Goal: Task Accomplishment & Management: Complete application form

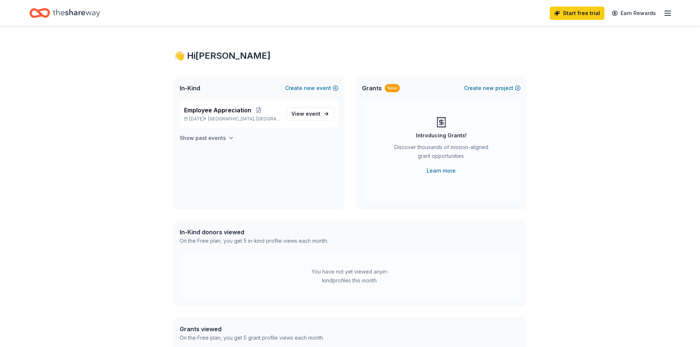
click at [229, 138] on icon "button" at bounding box center [231, 138] width 6 height 6
click at [248, 196] on span "[GEOGRAPHIC_DATA], [GEOGRAPHIC_DATA]" at bounding box center [244, 198] width 72 height 6
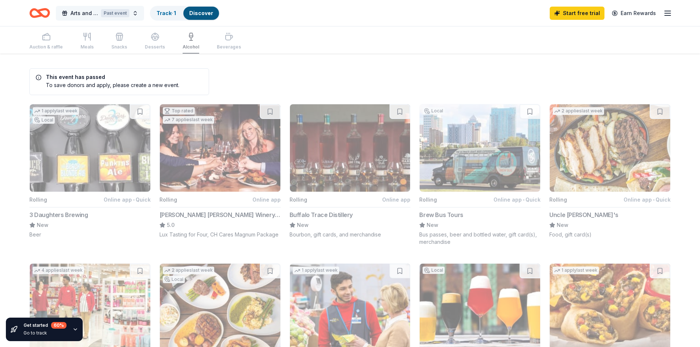
click at [116, 15] on div "Past event" at bounding box center [115, 13] width 28 height 8
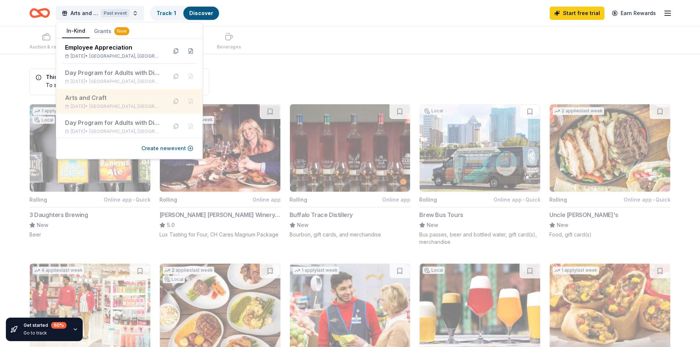
click at [115, 102] on div "Arts and Craft Dec 07, 2024 • Gainesville, FL" at bounding box center [113, 101] width 96 height 16
click at [281, 66] on div "This event has passed To save donors and apply, please create a new event. 1 ap…" at bounding box center [350, 312] width 700 height 517
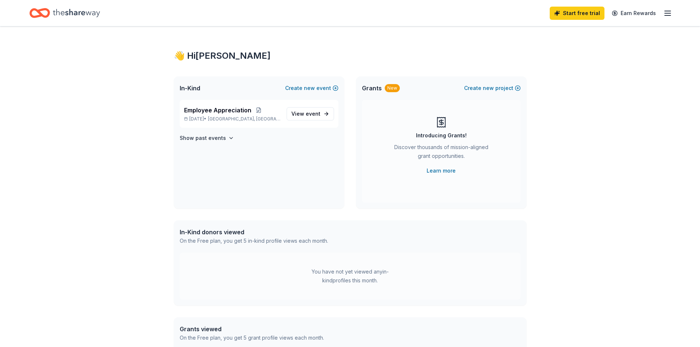
click at [666, 15] on icon "button" at bounding box center [667, 13] width 9 height 9
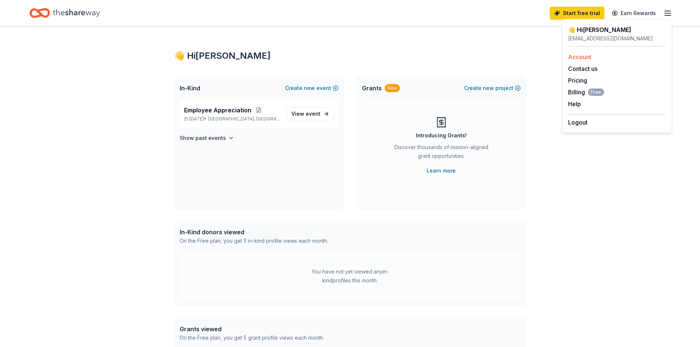
click at [582, 58] on link "Account" at bounding box center [579, 56] width 23 height 7
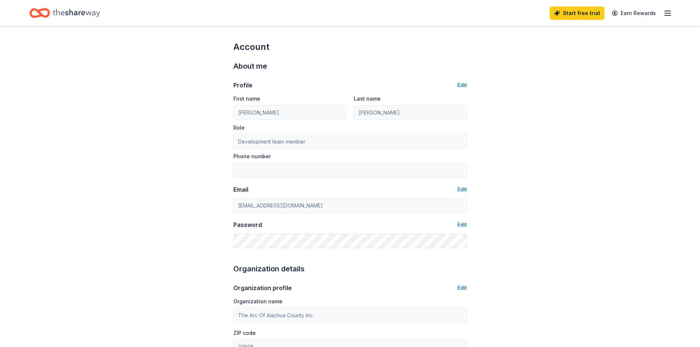
click at [667, 15] on line "button" at bounding box center [667, 15] width 6 height 0
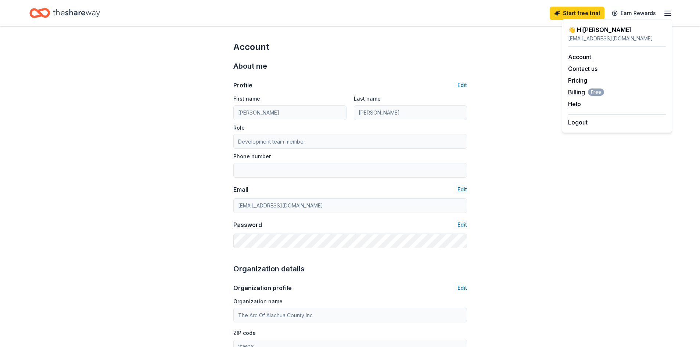
click at [49, 11] on icon "Home" at bounding box center [42, 12] width 11 height 7
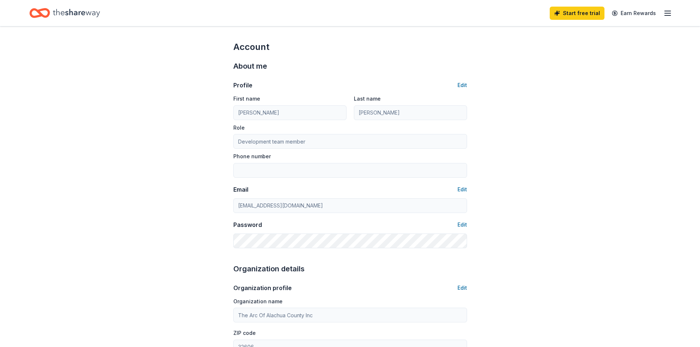
click at [60, 16] on icon "Home" at bounding box center [76, 13] width 47 height 15
click at [46, 14] on icon "Home" at bounding box center [39, 12] width 21 height 17
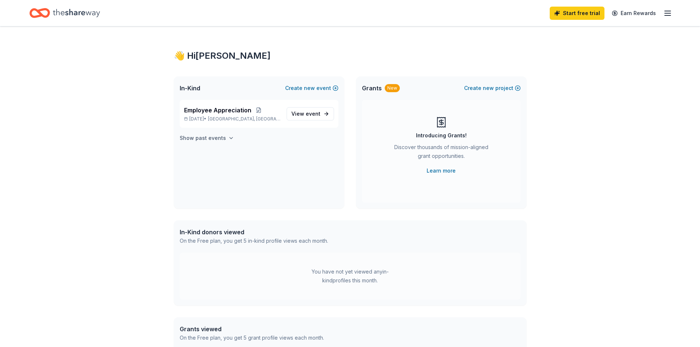
click at [228, 138] on icon "button" at bounding box center [231, 138] width 6 height 6
click at [210, 190] on span "Arts and Craft" at bounding box center [204, 189] width 41 height 9
click at [668, 14] on icon "button" at bounding box center [667, 13] width 9 height 9
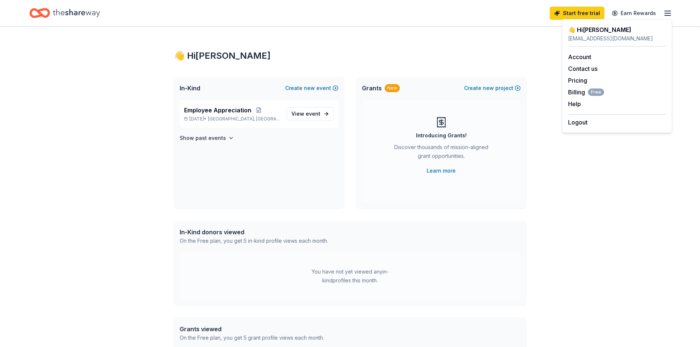
click at [526, 58] on div "👋 Hi Cloretta In-Kind Create new event Employee Appreciation Oct 05, 2025 • Gai…" at bounding box center [350, 233] width 376 height 414
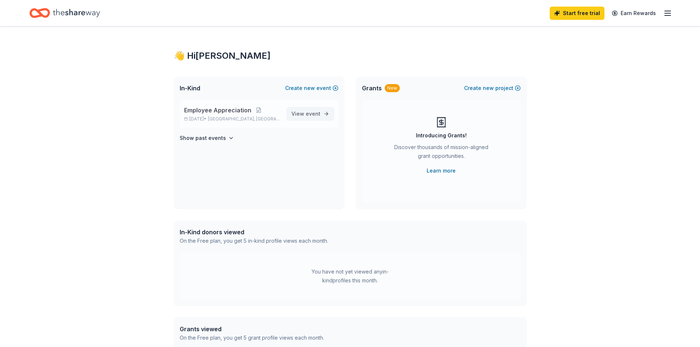
click at [311, 119] on link "View event" at bounding box center [309, 113] width 47 height 13
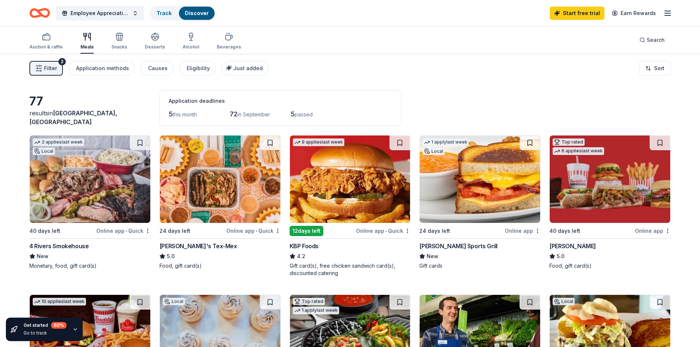
click at [667, 15] on icon "button" at bounding box center [667, 13] width 9 height 9
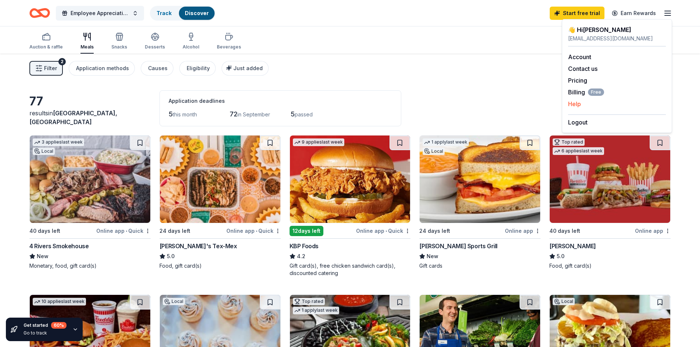
click at [577, 103] on button "Help" at bounding box center [574, 104] width 13 height 9
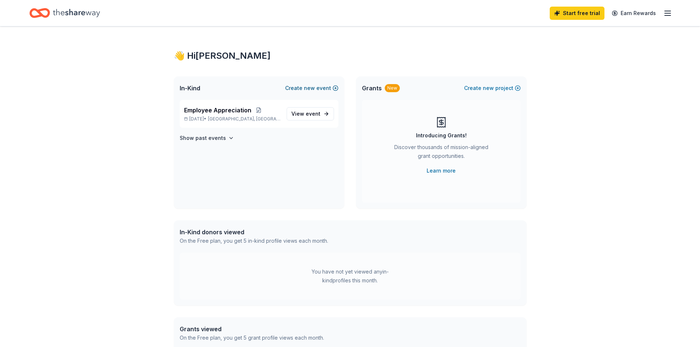
click at [334, 87] on button "Create new event" at bounding box center [311, 88] width 53 height 9
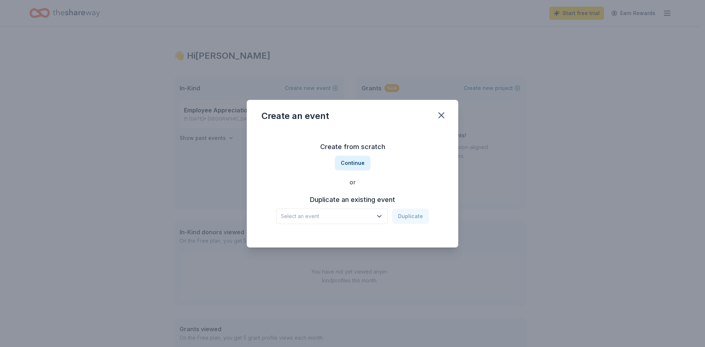
click at [381, 213] on icon "button" at bounding box center [379, 216] width 7 height 7
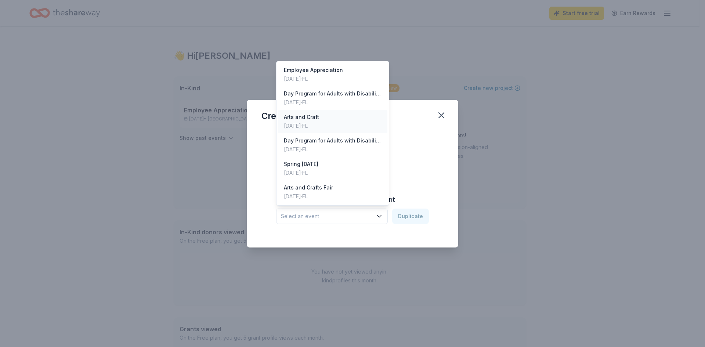
click at [332, 118] on div "Arts and Craft Dec 07, 2024 · FL" at bounding box center [332, 122] width 109 height 24
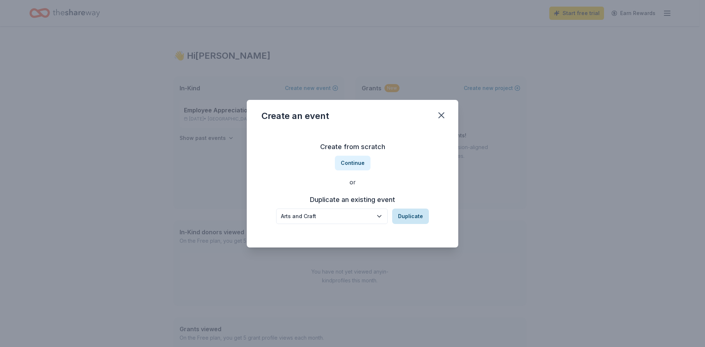
click at [407, 216] on button "Duplicate" at bounding box center [410, 216] width 37 height 15
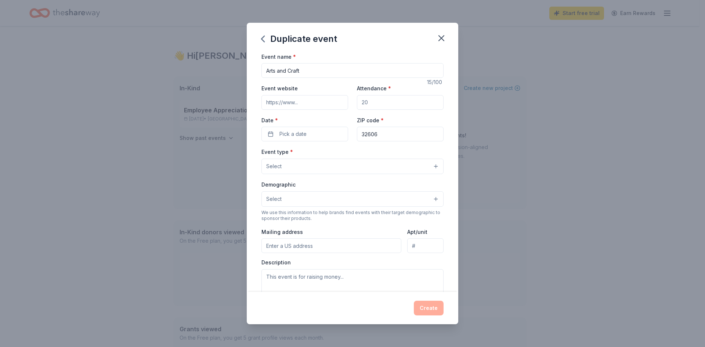
click at [323, 103] on input "Event website" at bounding box center [304, 102] width 87 height 15
click at [335, 165] on button "Select" at bounding box center [352, 166] width 182 height 15
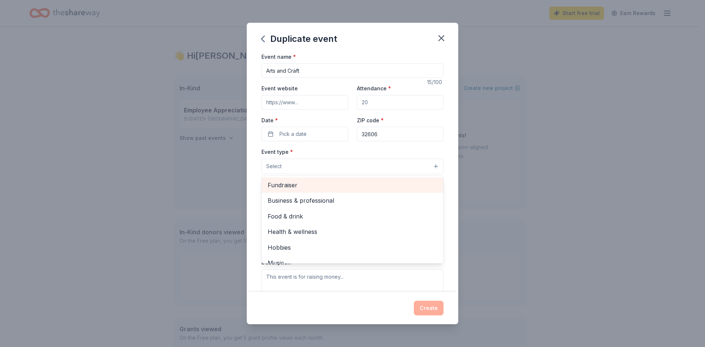
click at [386, 183] on span "Fundraiser" at bounding box center [353, 185] width 170 height 10
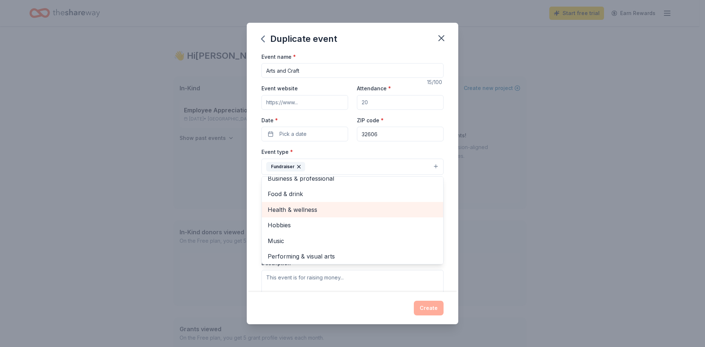
scroll to position [9, 0]
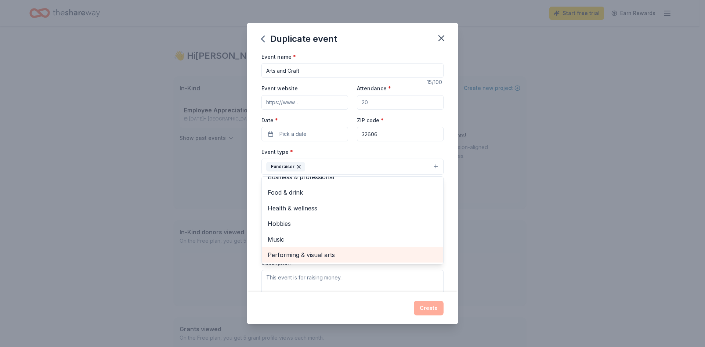
click at [311, 253] on span "Performing & visual arts" at bounding box center [353, 255] width 170 height 10
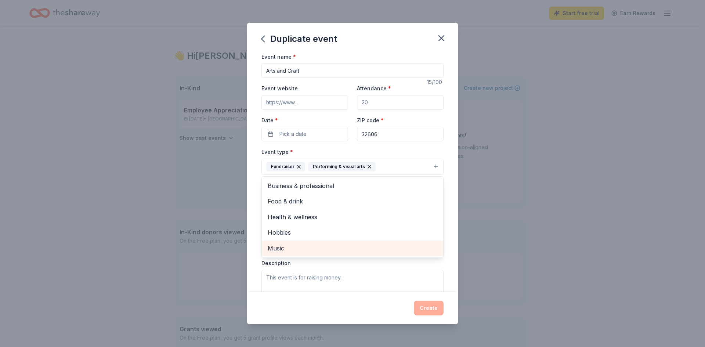
scroll to position [0, 0]
click at [409, 148] on div "Event type * Fundraiser Performing & visual arts Business & professional Food &…" at bounding box center [352, 161] width 182 height 28
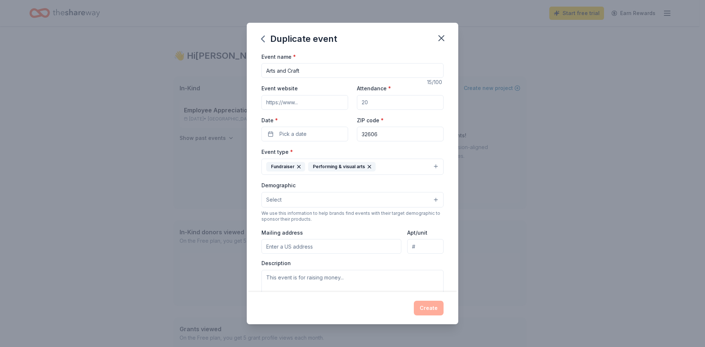
click at [380, 204] on button "Select" at bounding box center [352, 199] width 182 height 15
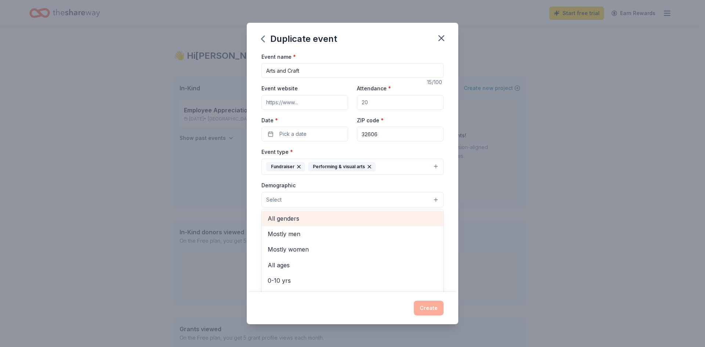
click at [336, 221] on span "All genders" at bounding box center [353, 219] width 170 height 10
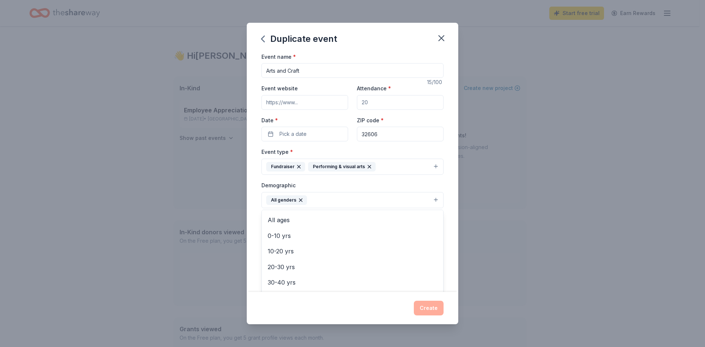
scroll to position [31, 0]
click at [315, 218] on span "All ages" at bounding box center [353, 219] width 170 height 10
click at [447, 229] on div "Event name * Arts and Craft 15 /100 Event website Attendance * Date * Pick a da…" at bounding box center [353, 172] width 212 height 240
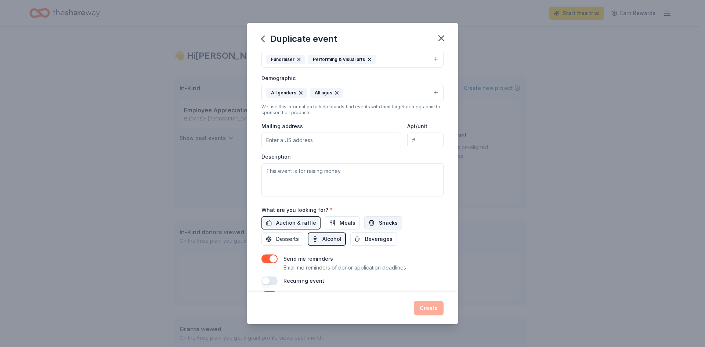
scroll to position [110, 0]
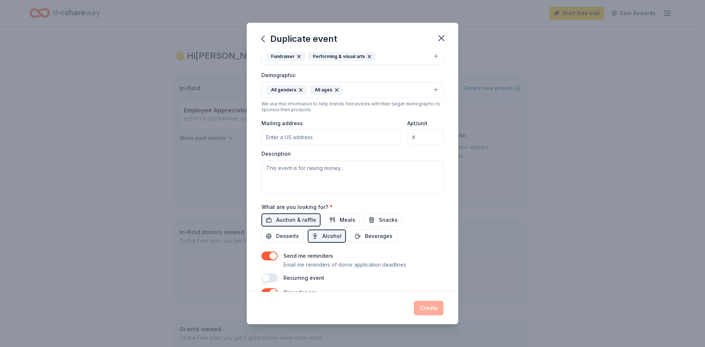
click at [304, 137] on input "Mailing address" at bounding box center [331, 137] width 140 height 15
type input "3303 Northwest 83 Street, Gainesville, FL, 32606"
click at [301, 172] on textarea at bounding box center [352, 176] width 182 height 33
paste textarea "This event allows adults and children with developmental disabilities to displa…"
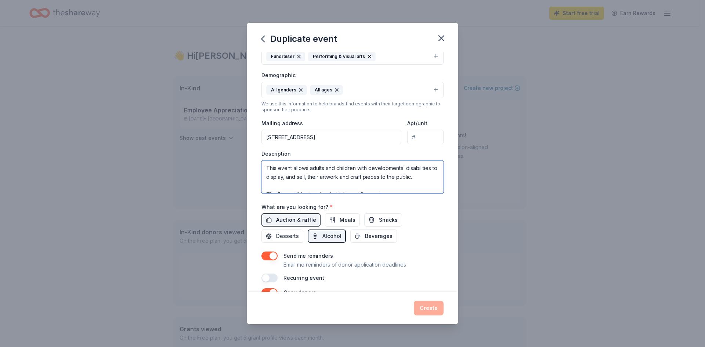
scroll to position [13, 0]
click at [266, 189] on textarea "This event allows adults and children with developmental disabilities to displa…" at bounding box center [352, 176] width 182 height 33
click at [289, 186] on textarea "This event allows adults and children with developmental disabilities to displa…" at bounding box center [352, 176] width 182 height 33
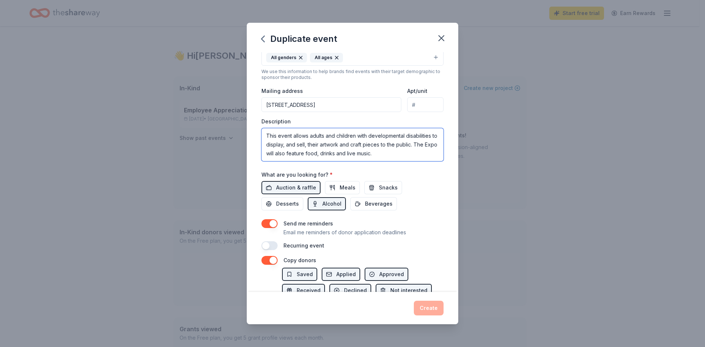
scroll to position [184, 0]
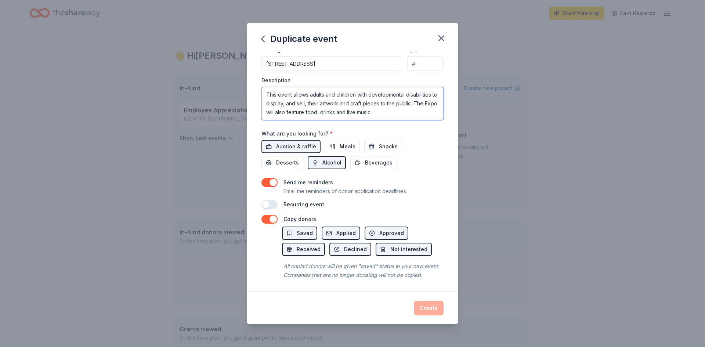
type textarea "This event allows adults and children with developmental disabilities to displa…"
click at [319, 167] on button "Alcohol" at bounding box center [327, 162] width 38 height 13
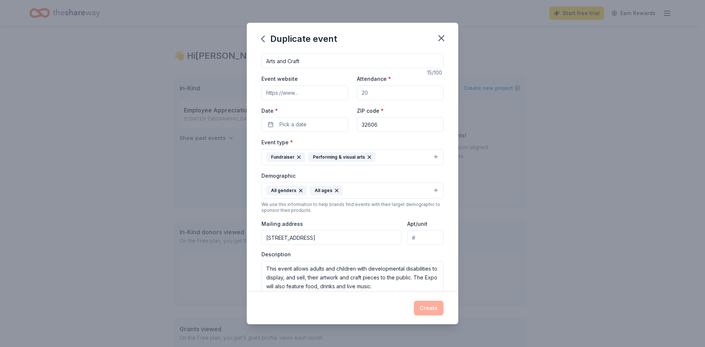
click at [371, 93] on input "Attendance *" at bounding box center [400, 93] width 87 height 15
type input "50"
click at [317, 96] on input "Event website" at bounding box center [304, 93] width 87 height 15
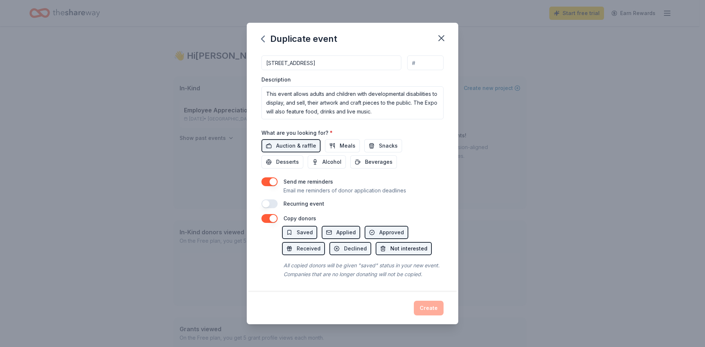
scroll to position [193, 0]
click at [438, 40] on icon "button" at bounding box center [441, 38] width 10 height 10
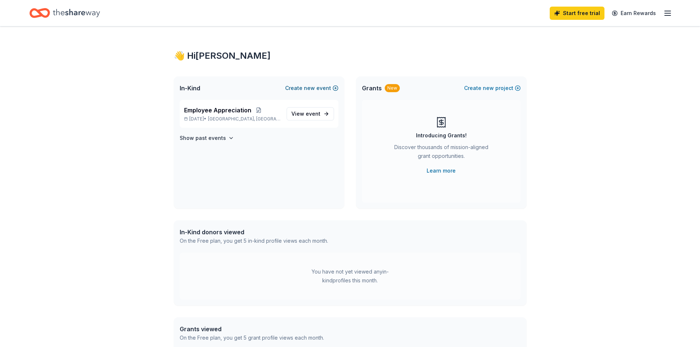
click at [326, 90] on button "Create new event" at bounding box center [311, 88] width 53 height 9
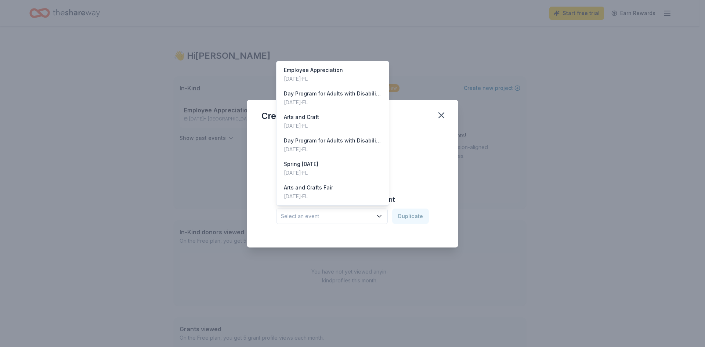
click at [373, 216] on span "Select an event" at bounding box center [327, 216] width 92 height 9
click at [331, 120] on div "Arts and Craft Dec 07, 2024 · FL" at bounding box center [332, 122] width 109 height 24
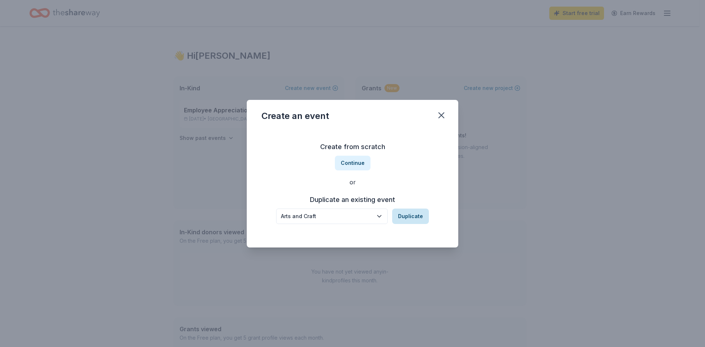
click at [404, 220] on button "Duplicate" at bounding box center [410, 216] width 37 height 15
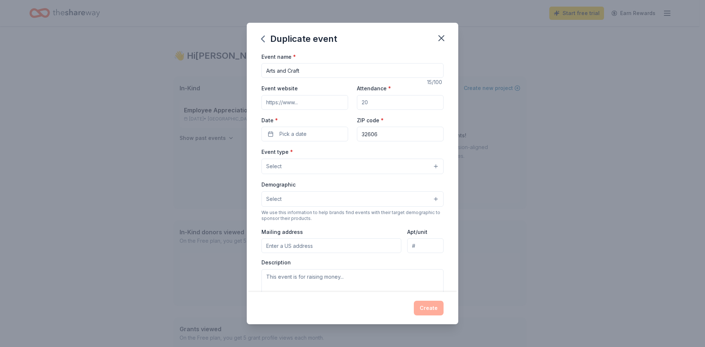
click at [368, 101] on input "Attendance *" at bounding box center [400, 102] width 87 height 15
type input "50"
click at [325, 131] on button "Pick a date" at bounding box center [304, 134] width 87 height 15
click at [340, 151] on button "Go to next month" at bounding box center [343, 153] width 10 height 10
click at [340, 152] on button "Go to next month" at bounding box center [343, 153] width 10 height 10
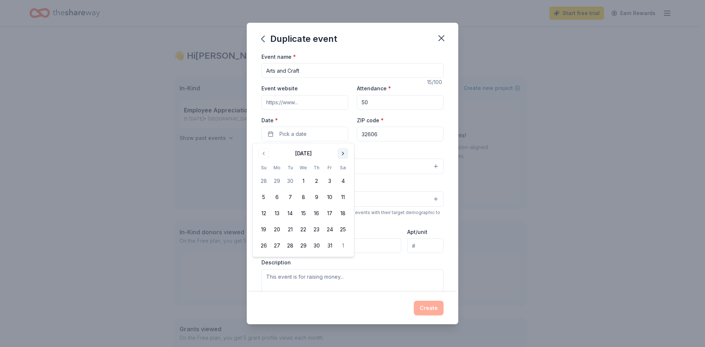
click at [340, 153] on button "Go to next month" at bounding box center [343, 153] width 10 height 10
click at [343, 198] on button "8" at bounding box center [342, 197] width 13 height 13
click at [425, 148] on div "Event type * Select" at bounding box center [352, 160] width 182 height 27
click at [383, 167] on button "Select" at bounding box center [352, 166] width 182 height 15
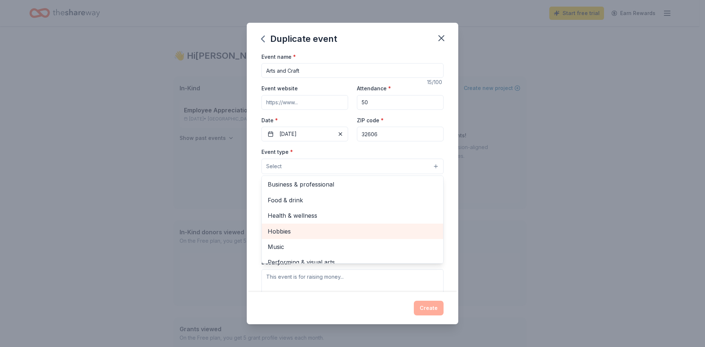
scroll to position [25, 0]
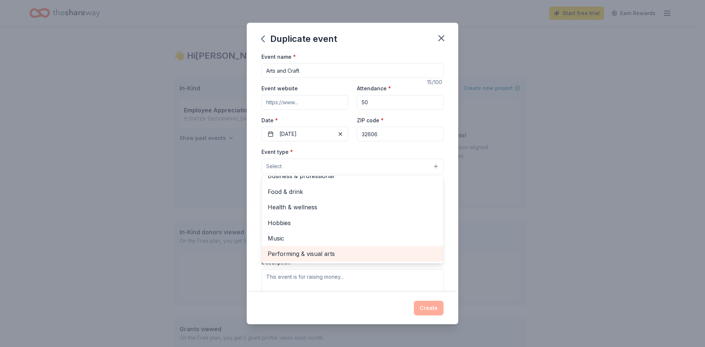
click at [326, 251] on span "Performing & visual arts" at bounding box center [353, 254] width 170 height 10
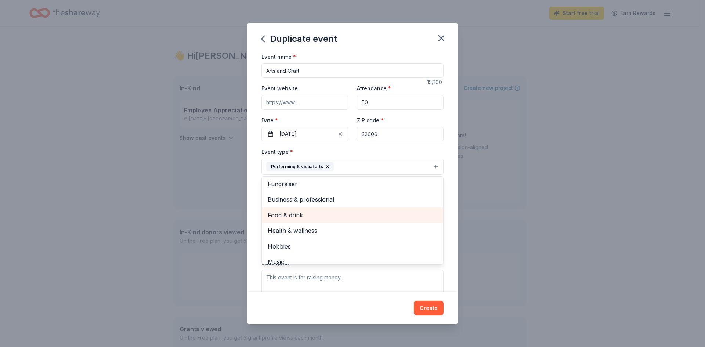
scroll to position [0, 0]
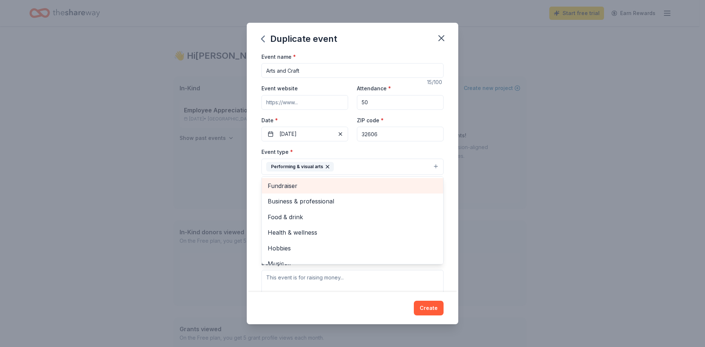
click at [391, 187] on span "Fundraiser" at bounding box center [353, 186] width 170 height 10
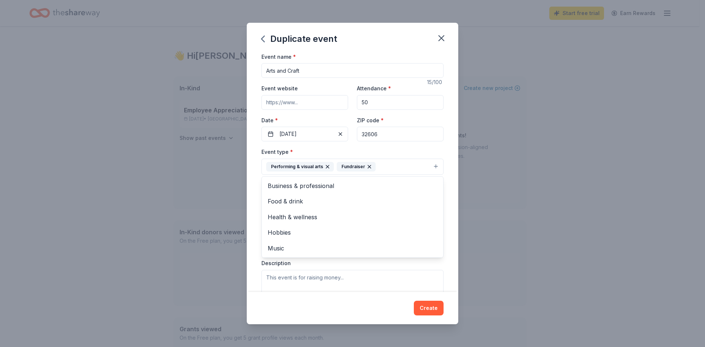
click at [447, 196] on div "Event name * Arts and Craft 15 /100 Event website Attendance * 50 Date * 11/08/…" at bounding box center [353, 172] width 212 height 240
click at [372, 202] on button "Select" at bounding box center [352, 199] width 182 height 15
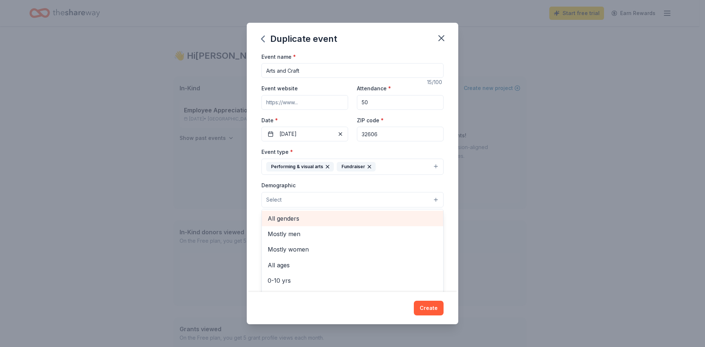
click at [361, 215] on span "All genders" at bounding box center [353, 219] width 170 height 10
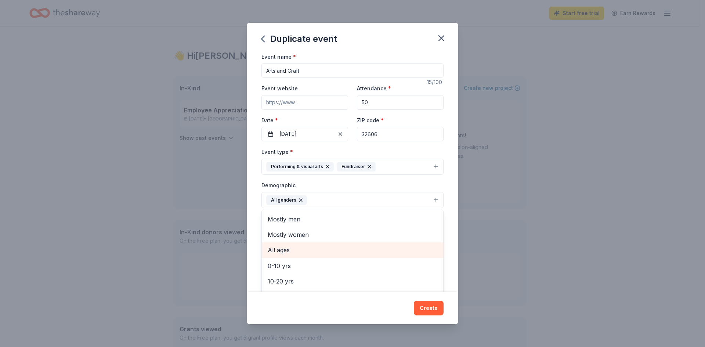
click at [319, 252] on span "All ages" at bounding box center [353, 250] width 170 height 10
click at [444, 226] on div "Event name * Arts and Craft 15 /100 Event website Attendance * 50 Date * 11/08/…" at bounding box center [353, 172] width 212 height 240
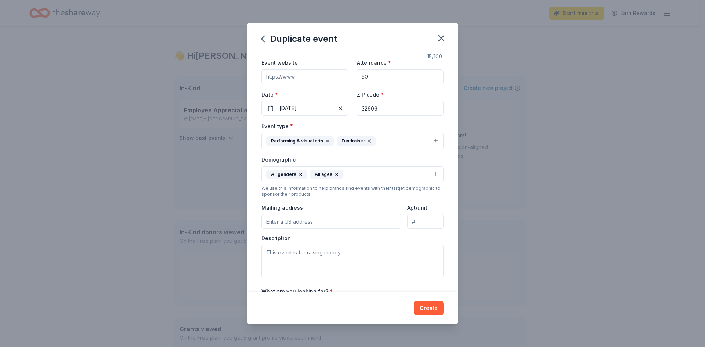
scroll to position [73, 0]
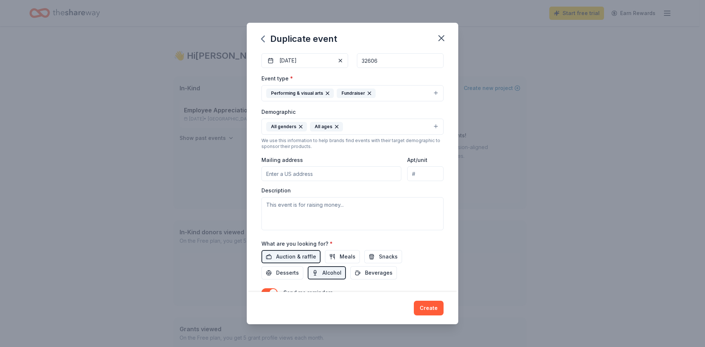
click at [299, 176] on input "Mailing address" at bounding box center [331, 173] width 140 height 15
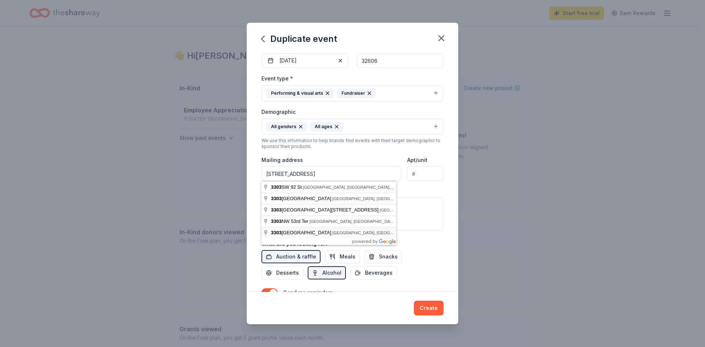
type input "3303 Northwest 83 Street, Gainesville, FL, 32606"
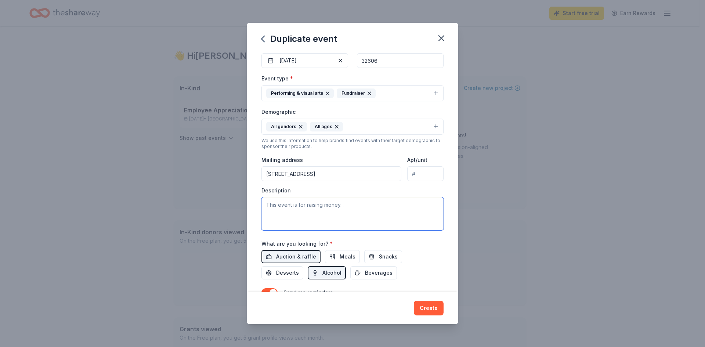
click at [279, 202] on textarea at bounding box center [352, 213] width 182 height 33
paste textarea "The Arc's 4th Annual Arts & Crafts Expo is 3 months from today on Saturday, Nov…"
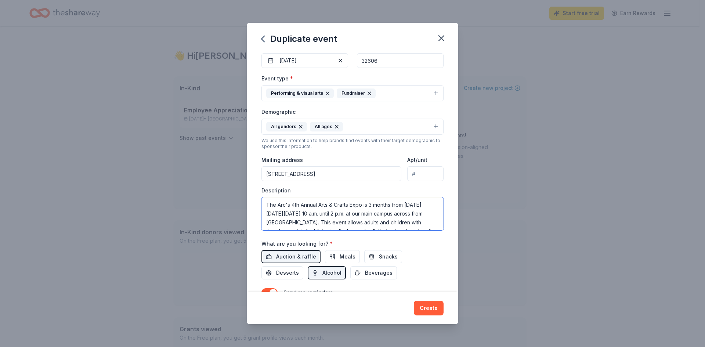
scroll to position [31, 0]
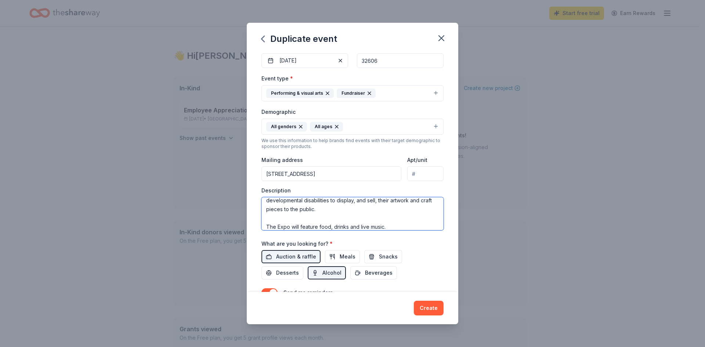
click at [349, 217] on textarea "The Arc's 4th Annual Arts & Crafts Expo is 3 months from today on Saturday, Nov…" at bounding box center [352, 213] width 182 height 33
click at [267, 227] on textarea "The Arc's 4th Annual Arts & Crafts Expo is 3 months from today on Saturday, Nov…" at bounding box center [352, 213] width 182 height 33
click at [419, 227] on textarea "The Arc's 4th Annual Arts & Crafts Expo is 3 months from today on Saturday, Nov…" at bounding box center [352, 213] width 182 height 33
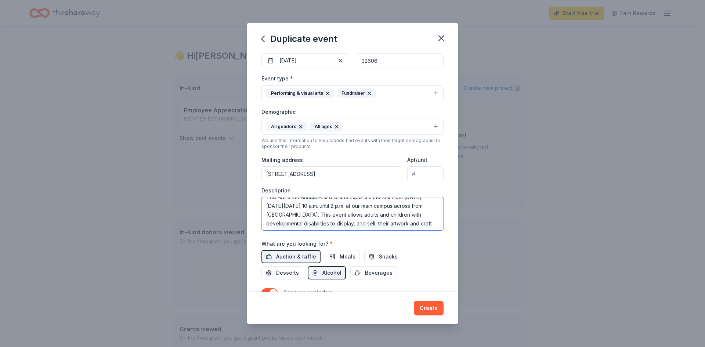
scroll to position [0, 0]
drag, startPoint x: 422, startPoint y: 205, endPoint x: 371, endPoint y: 207, distance: 50.8
click at [371, 207] on textarea "The Arc's 4th Annual Arts & Crafts Expo is 3 months from today on Saturday, Nov…" at bounding box center [352, 213] width 182 height 33
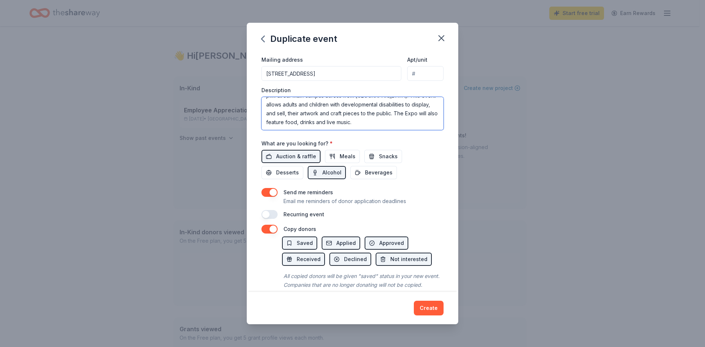
scroll to position [184, 0]
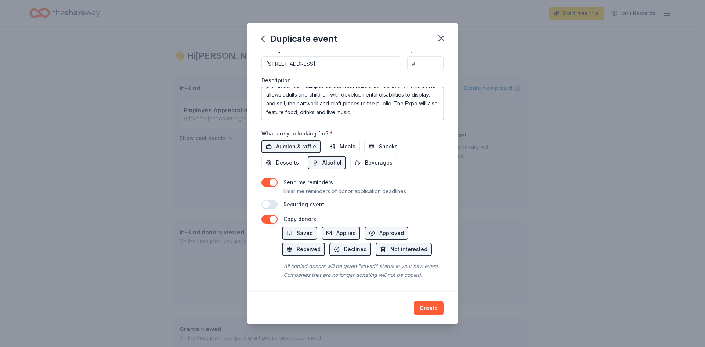
type textarea "The Arc's 4th Annual Arts & Crafts Expo is on Saturday, November 8, 2025 from 1…"
click at [327, 161] on span "Alcohol" at bounding box center [331, 162] width 19 height 9
click at [430, 307] on button "Create" at bounding box center [429, 308] width 30 height 15
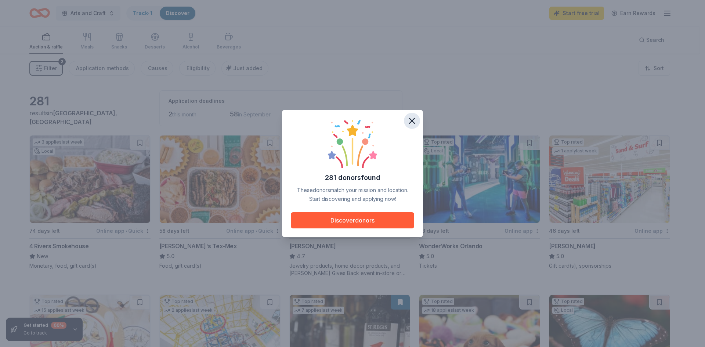
click at [413, 120] on icon "button" at bounding box center [411, 120] width 5 height 5
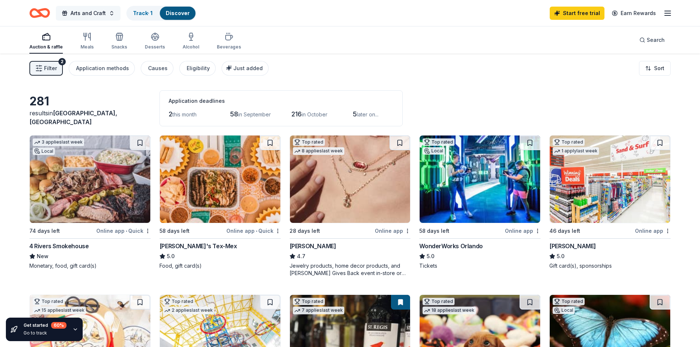
click at [95, 11] on span "Arts and Craft" at bounding box center [88, 13] width 35 height 9
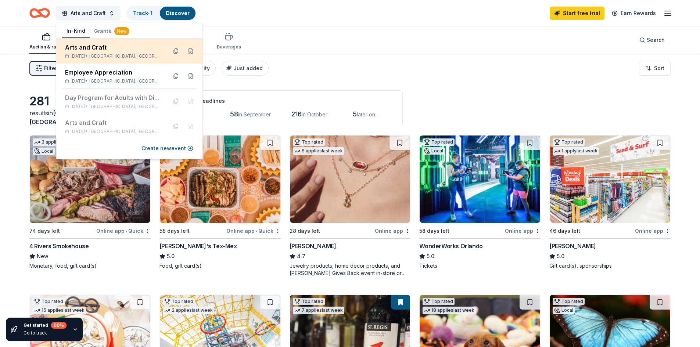
click at [115, 45] on div "Arts and Craft" at bounding box center [113, 47] width 96 height 9
click at [187, 52] on button at bounding box center [191, 51] width 12 height 12
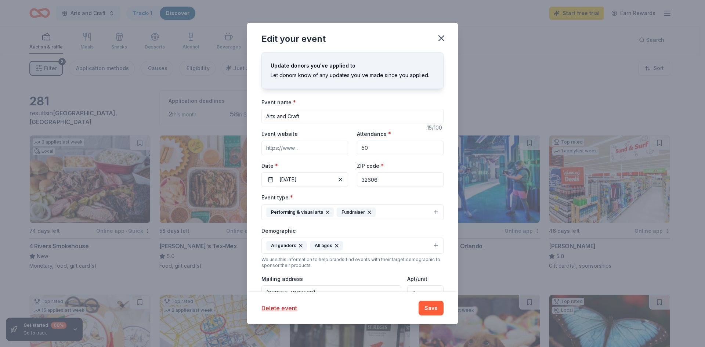
drag, startPoint x: 380, startPoint y: 149, endPoint x: 357, endPoint y: 149, distance: 23.1
click at [357, 149] on input "50" at bounding box center [400, 148] width 87 height 15
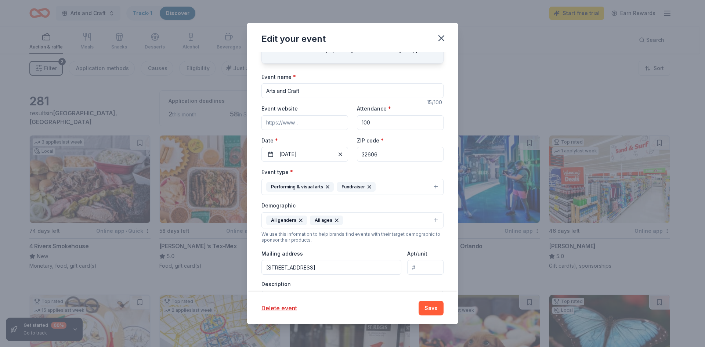
scroll to position [37, 0]
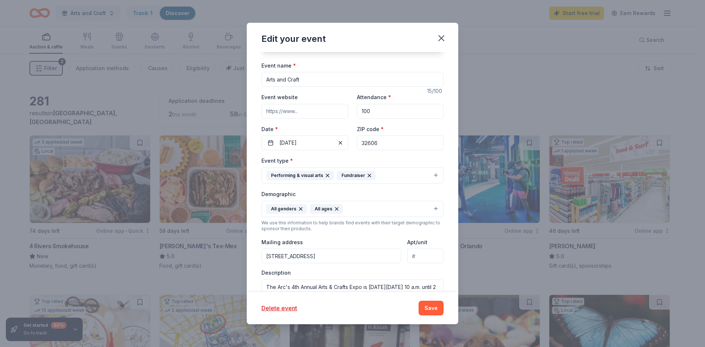
type input "100"
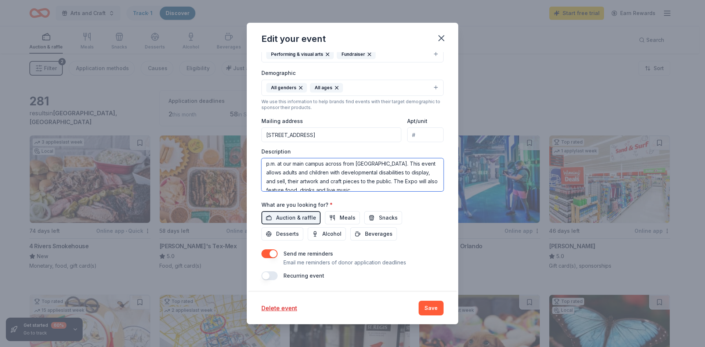
scroll to position [0, 0]
drag, startPoint x: 310, startPoint y: 185, endPoint x: 267, endPoint y: 159, distance: 50.6
click at [267, 159] on textarea "The Arc's 4th Annual Arts & Crafts Expo is on Saturday, November 8, 2025 from 1…" at bounding box center [352, 174] width 182 height 33
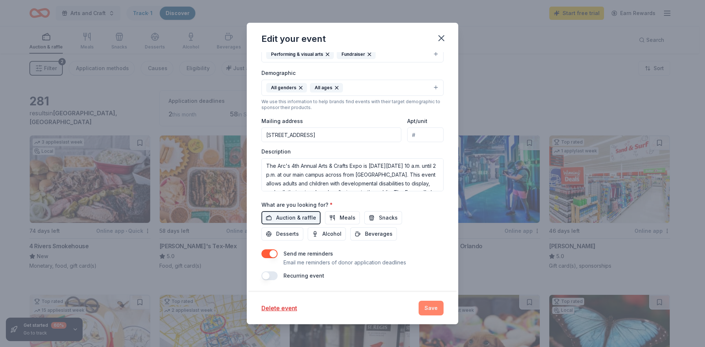
click at [435, 308] on button "Save" at bounding box center [431, 308] width 25 height 15
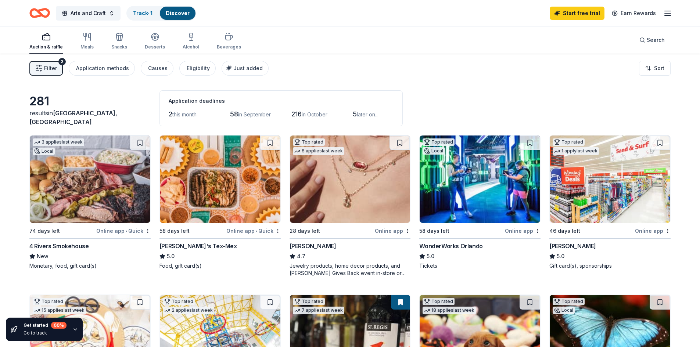
click at [52, 73] on button "Filter 2" at bounding box center [45, 68] width 33 height 15
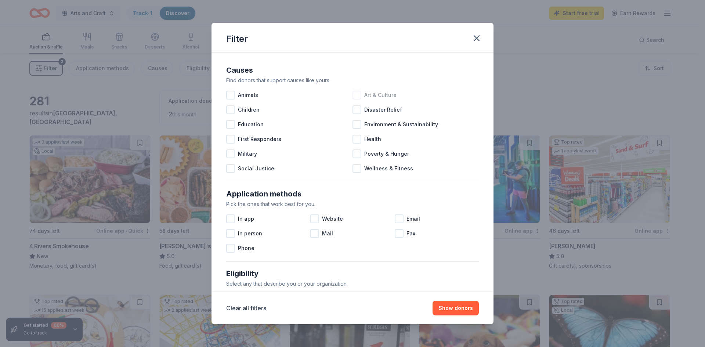
click at [358, 93] on div at bounding box center [357, 95] width 9 height 9
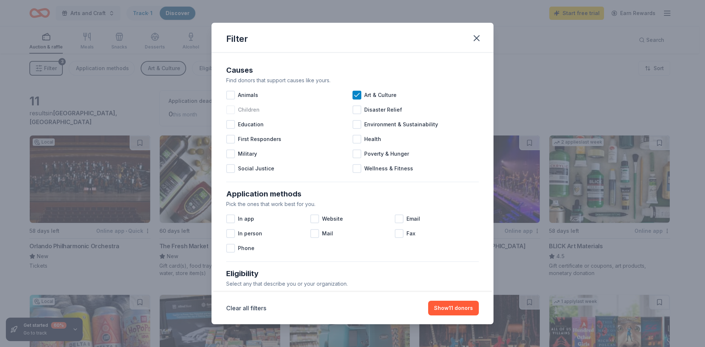
click at [234, 110] on div at bounding box center [230, 109] width 9 height 9
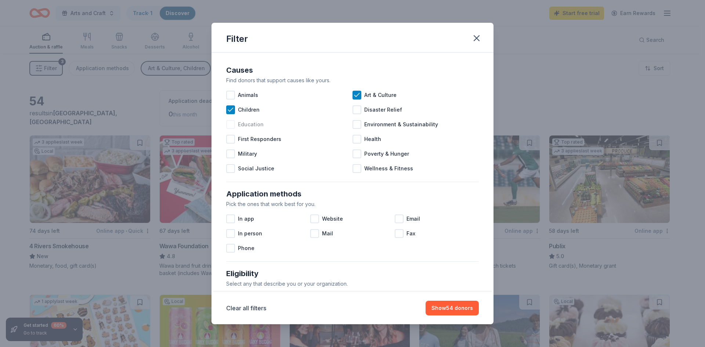
click at [230, 125] on div at bounding box center [230, 124] width 9 height 9
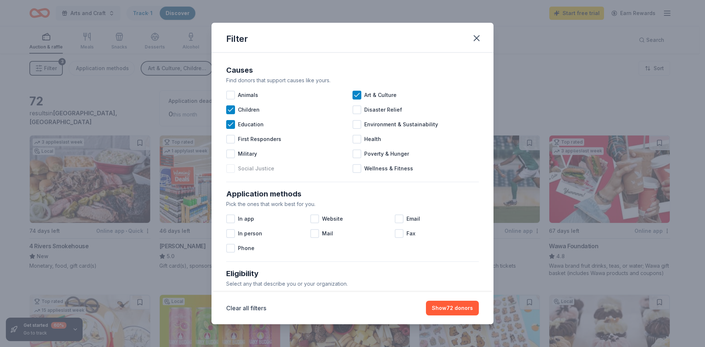
click at [232, 169] on div at bounding box center [230, 168] width 9 height 9
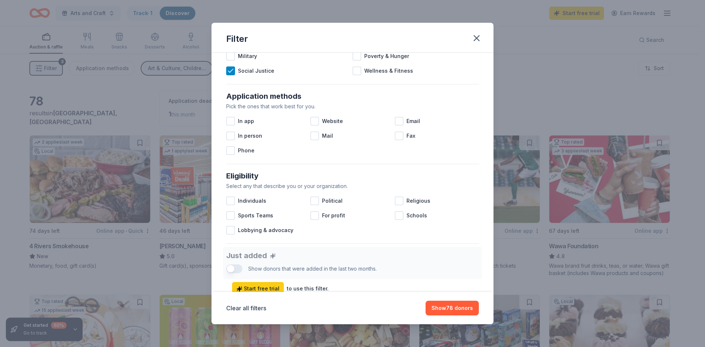
scroll to position [110, 0]
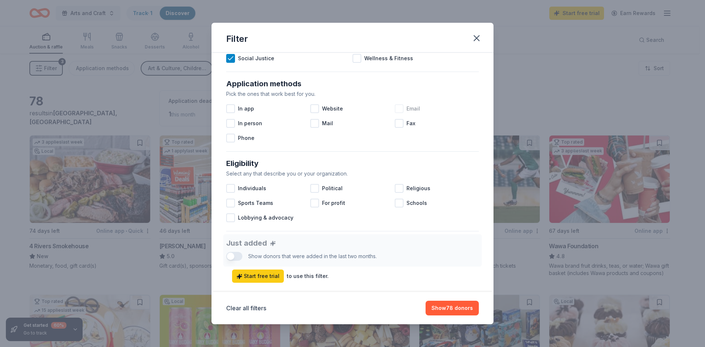
click at [395, 111] on div at bounding box center [399, 108] width 9 height 9
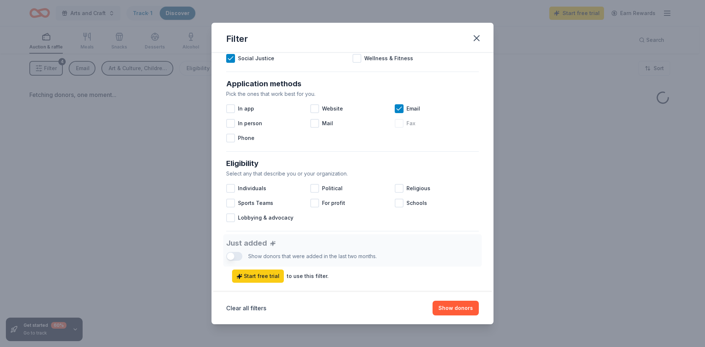
click at [398, 123] on div at bounding box center [399, 123] width 9 height 9
click at [313, 110] on div at bounding box center [314, 108] width 9 height 9
click at [313, 124] on div at bounding box center [314, 123] width 9 height 9
click at [234, 107] on div at bounding box center [230, 108] width 9 height 9
click at [233, 124] on div at bounding box center [230, 123] width 9 height 9
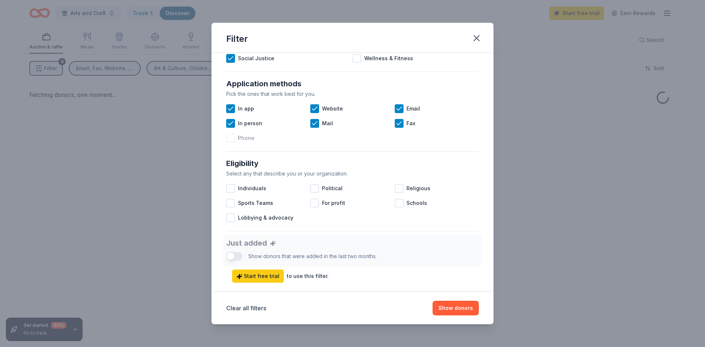
click at [232, 138] on div at bounding box center [230, 138] width 9 height 9
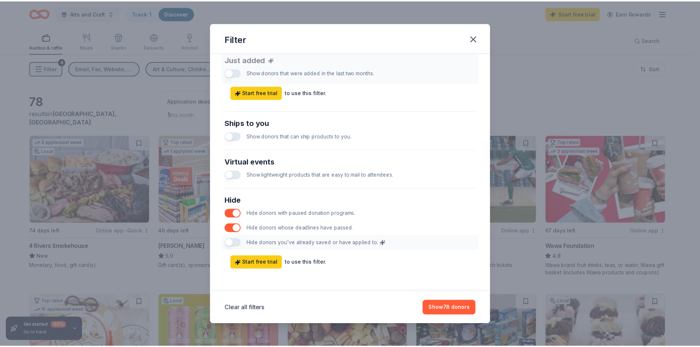
scroll to position [294, 0]
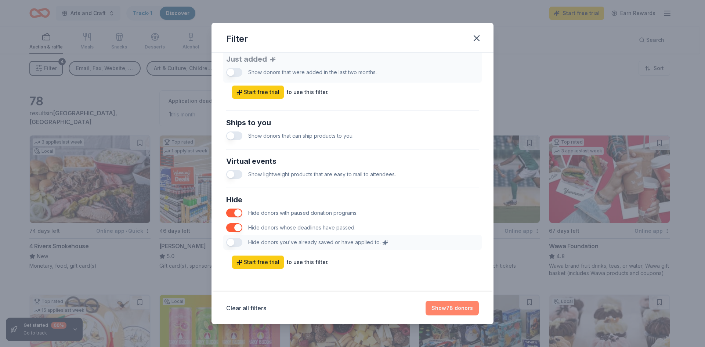
click at [447, 305] on button "Show 78 donors" at bounding box center [452, 308] width 53 height 15
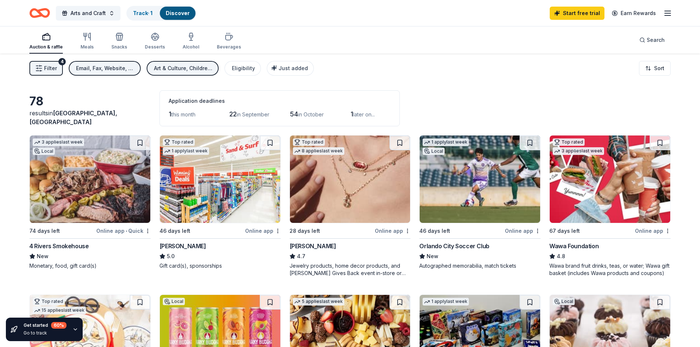
click at [95, 182] on img at bounding box center [90, 179] width 120 height 87
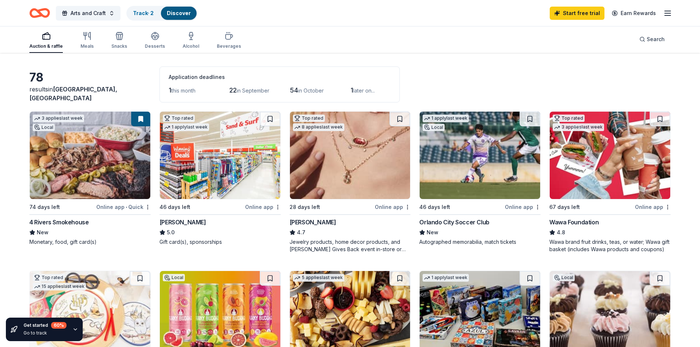
scroll to position [37, 0]
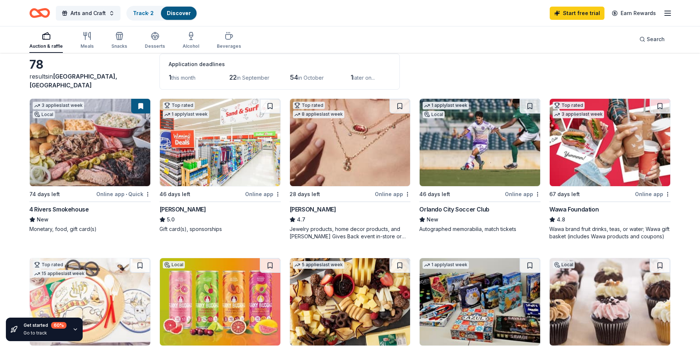
click at [222, 160] on img at bounding box center [220, 142] width 120 height 87
click at [377, 163] on img at bounding box center [350, 142] width 120 height 87
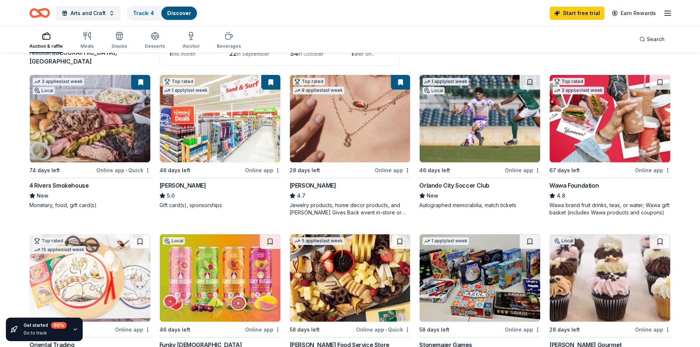
scroll to position [73, 0]
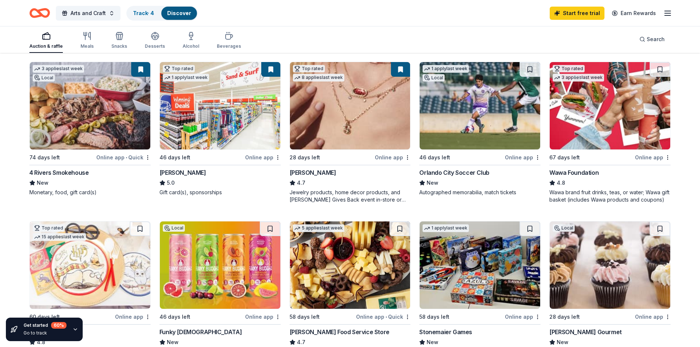
click at [592, 108] on img at bounding box center [609, 105] width 120 height 87
click at [476, 115] on img at bounding box center [479, 105] width 120 height 87
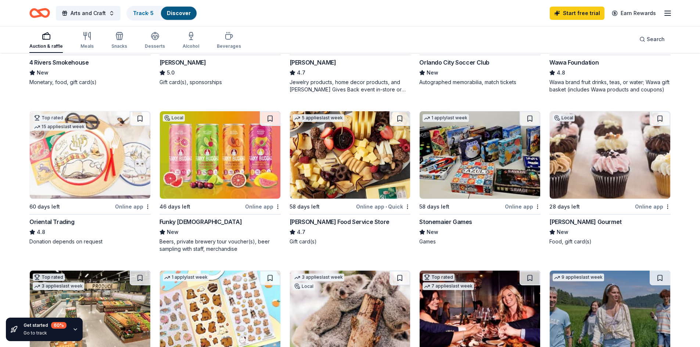
scroll to position [220, 0]
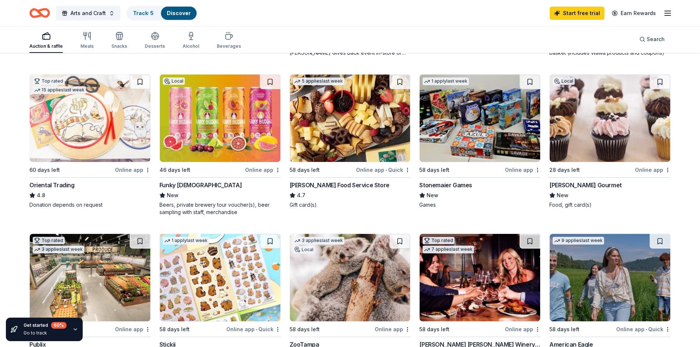
click at [84, 136] on img at bounding box center [90, 118] width 120 height 87
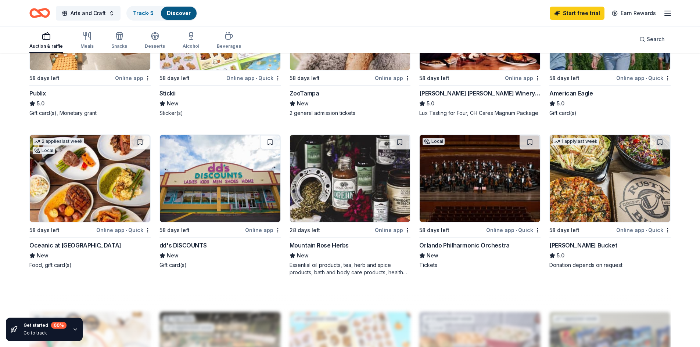
scroll to position [514, 0]
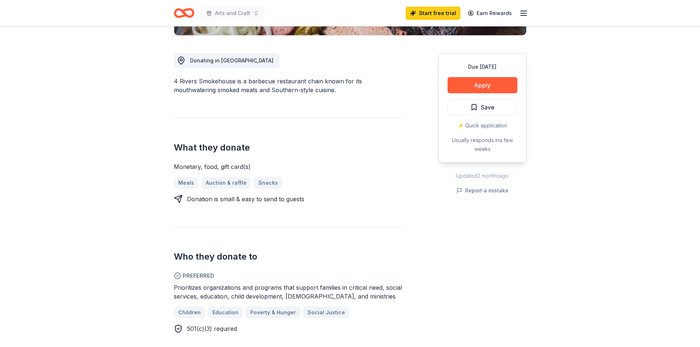
scroll to position [184, 0]
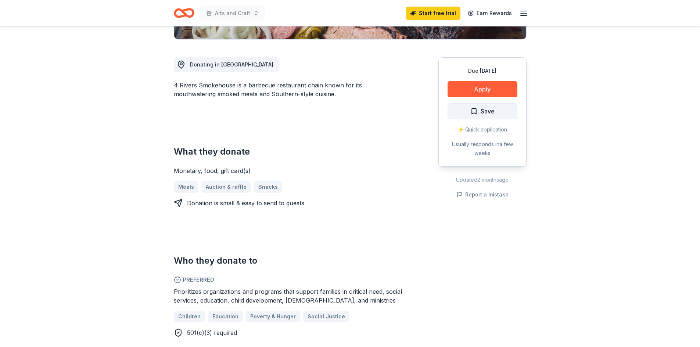
click at [494, 118] on button "Save" at bounding box center [482, 111] width 70 height 16
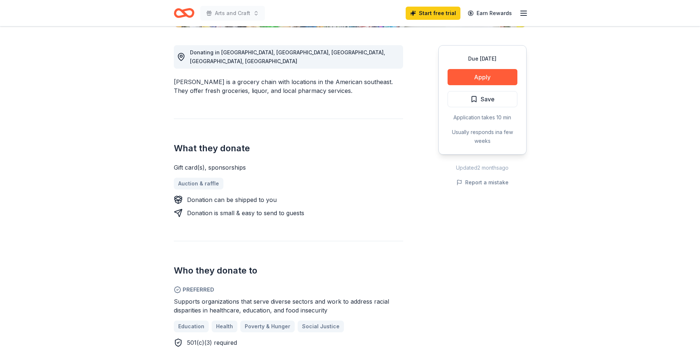
scroll to position [184, 0]
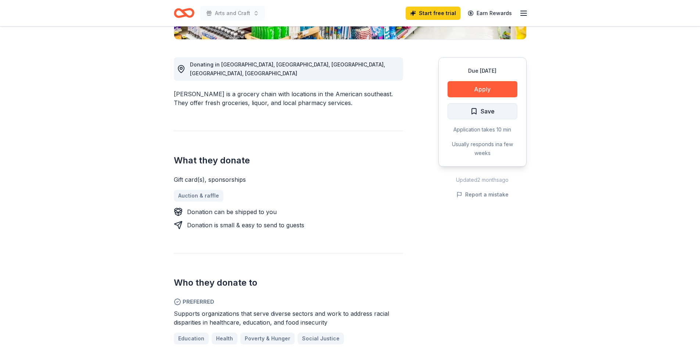
click at [478, 111] on span "Save" at bounding box center [482, 112] width 24 height 10
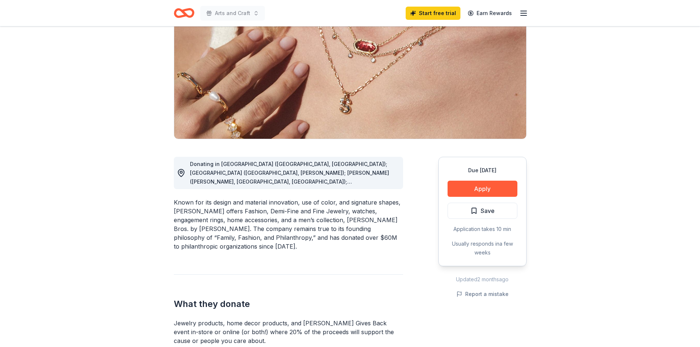
scroll to position [73, 0]
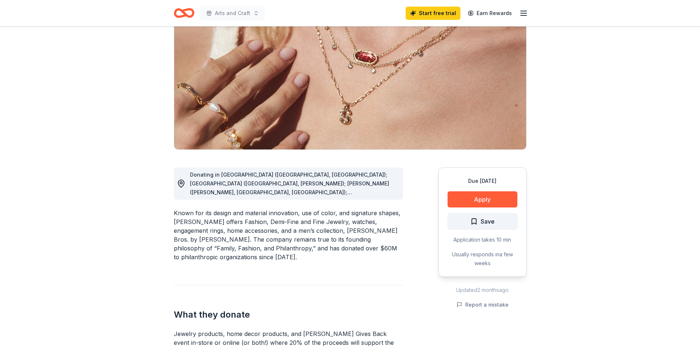
click at [501, 225] on button "Save" at bounding box center [482, 221] width 70 height 16
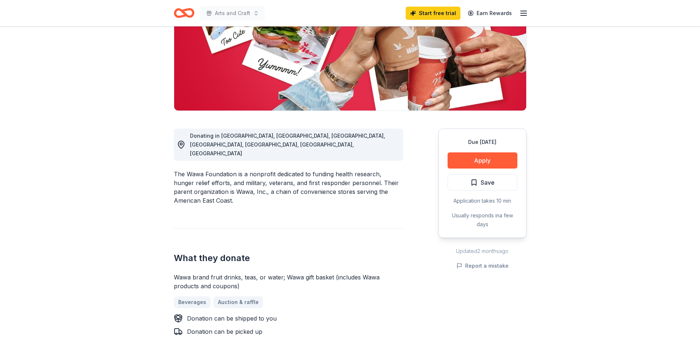
scroll to position [110, 0]
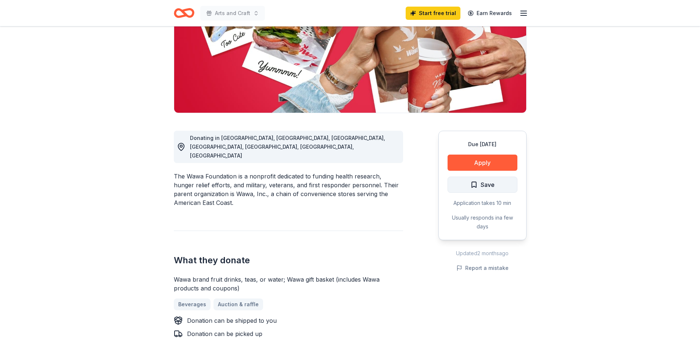
click at [482, 187] on span "Save" at bounding box center [487, 185] width 14 height 10
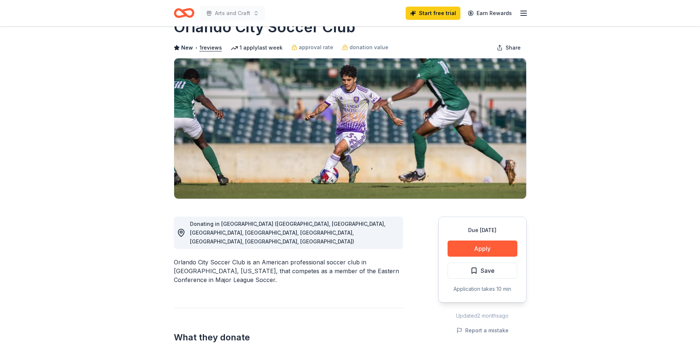
scroll to position [73, 0]
